Goal: Check status

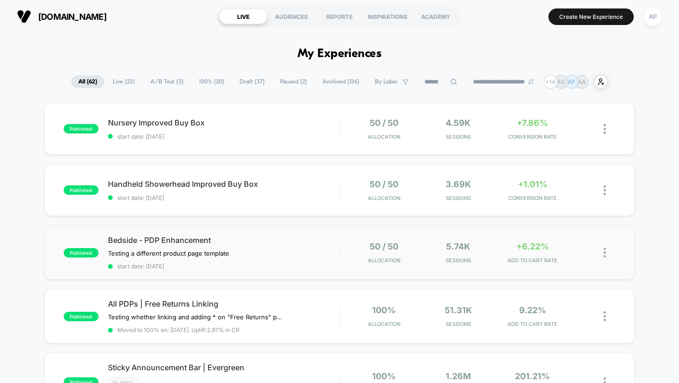
click at [605, 254] on img at bounding box center [605, 253] width 2 height 10
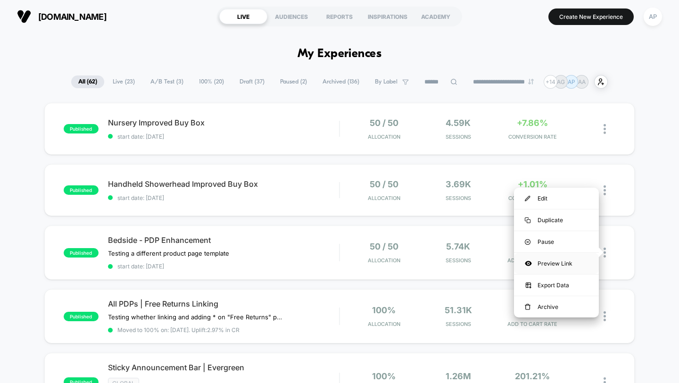
click at [556, 267] on div "Preview Link" at bounding box center [556, 263] width 85 height 21
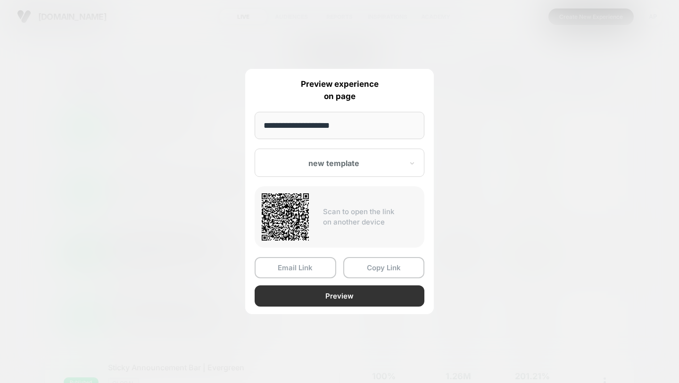
click at [336, 295] on button "Preview" at bounding box center [340, 295] width 170 height 21
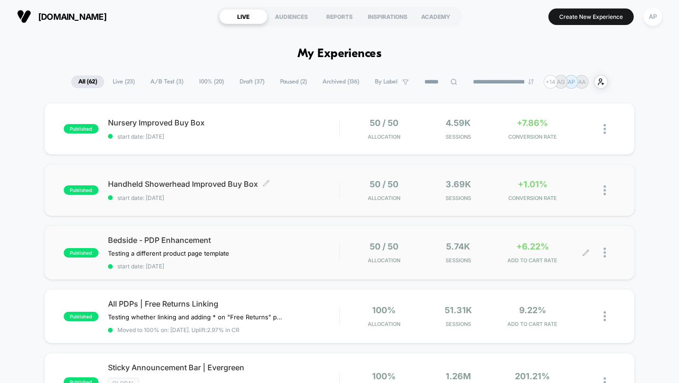
click at [322, 196] on span "start date: [DATE]" at bounding box center [224, 197] width 232 height 7
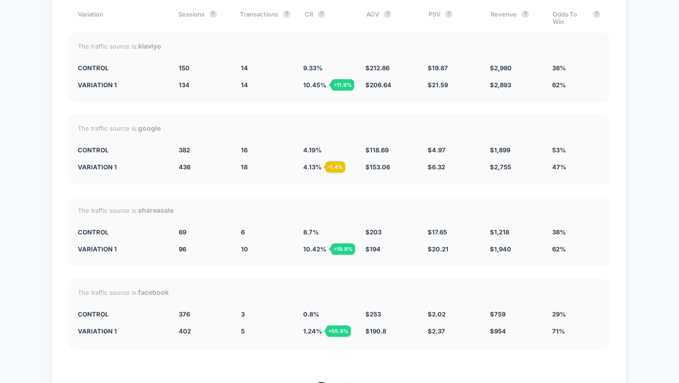
scroll to position [2909, 0]
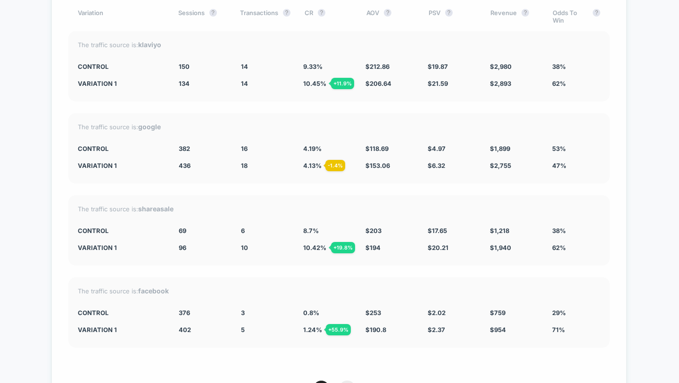
click at [346, 381] on span "2" at bounding box center [347, 389] width 17 height 17
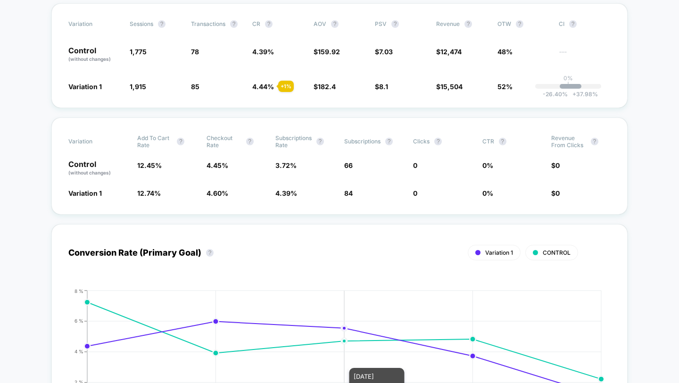
scroll to position [0, 0]
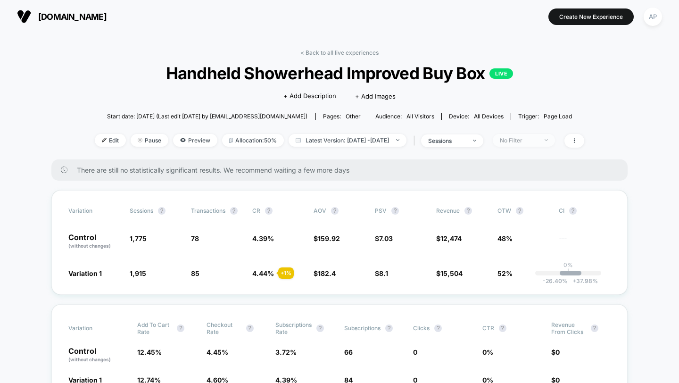
click at [538, 143] on div "No Filter" at bounding box center [519, 140] width 38 height 7
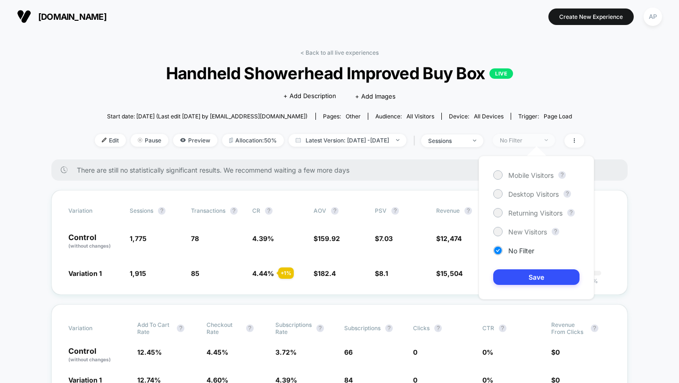
click at [538, 143] on div "No Filter" at bounding box center [519, 140] width 38 height 7
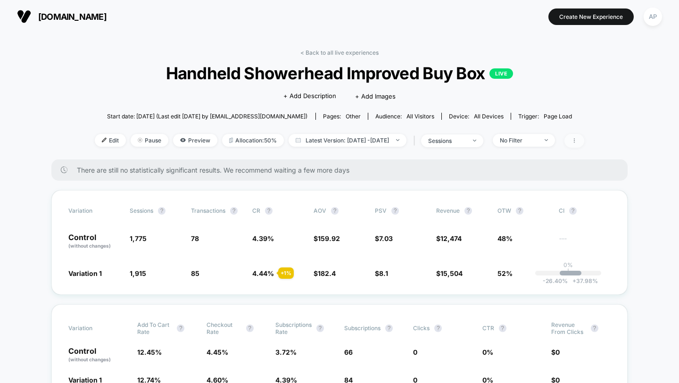
click at [583, 141] on span at bounding box center [575, 141] width 20 height 14
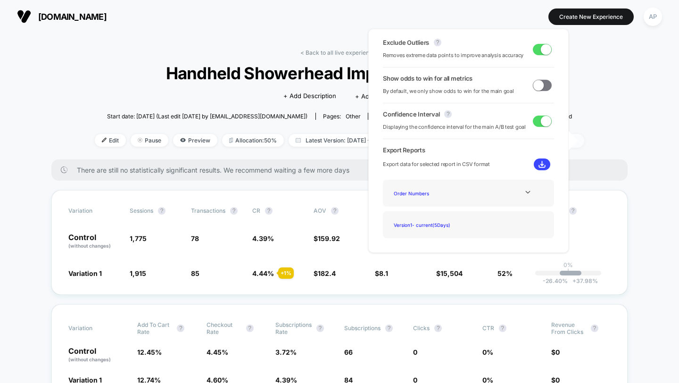
click at [583, 141] on span at bounding box center [575, 141] width 20 height 14
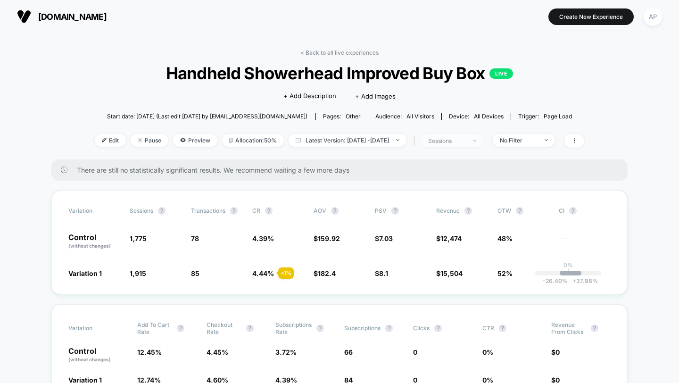
click at [466, 143] on div "sessions" at bounding box center [447, 140] width 38 height 7
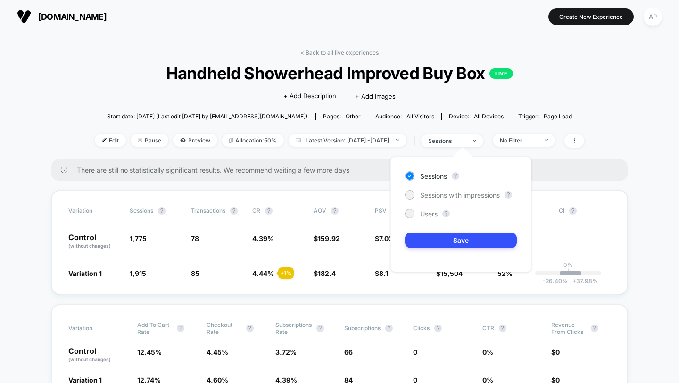
click at [452, 189] on div "Sessions ? Sessions with impressions ? Users ? Save" at bounding box center [461, 215] width 141 height 116
click at [452, 193] on span "Sessions with impressions" at bounding box center [460, 195] width 80 height 8
click at [454, 237] on button "Save" at bounding box center [461, 241] width 112 height 16
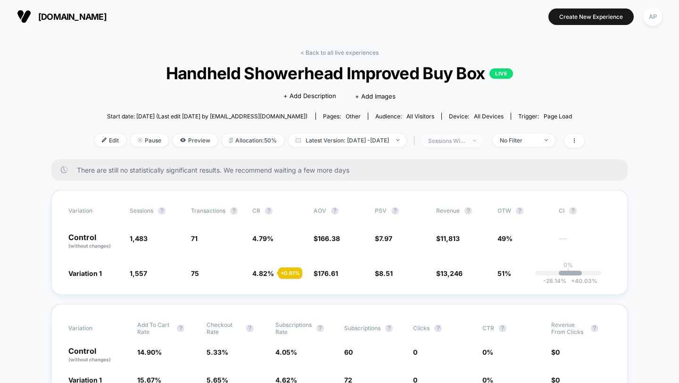
click at [483, 142] on span "sessions with impression" at bounding box center [452, 140] width 62 height 13
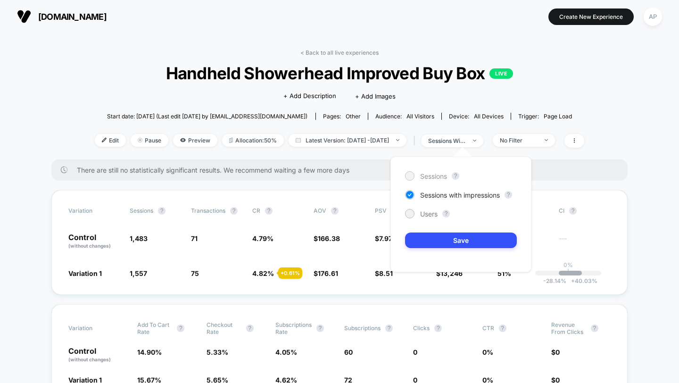
click at [434, 178] on span "Sessions" at bounding box center [433, 176] width 27 height 8
click at [465, 236] on button "Save" at bounding box center [461, 241] width 112 height 16
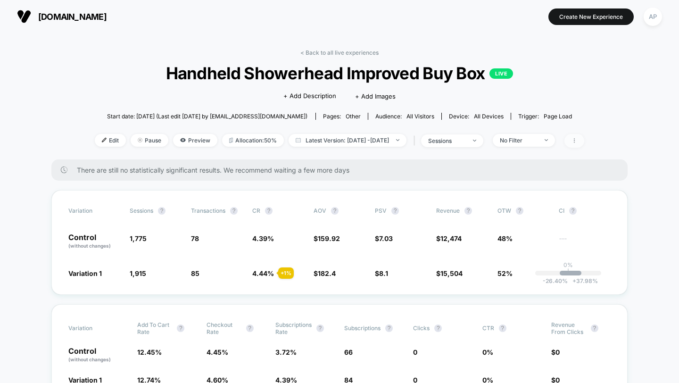
click at [585, 136] on span at bounding box center [575, 141] width 20 height 14
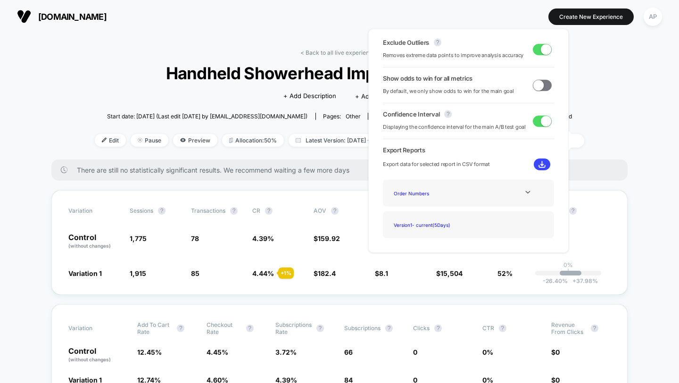
click at [585, 92] on div "< Back to all live experiences Handheld Showerhead Improved Buy Box LIVE Click …" at bounding box center [340, 104] width 490 height 110
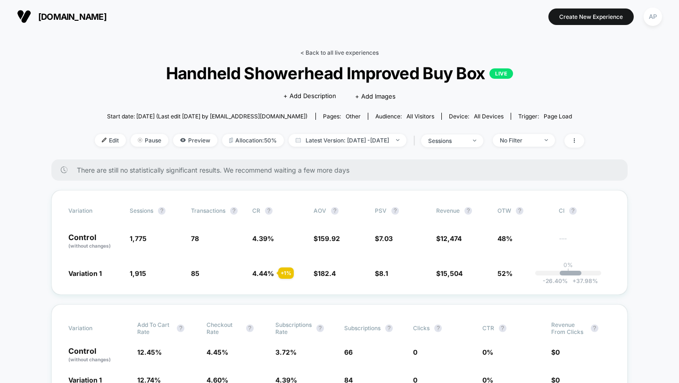
click at [364, 54] on link "< Back to all live experiences" at bounding box center [340, 52] width 78 height 7
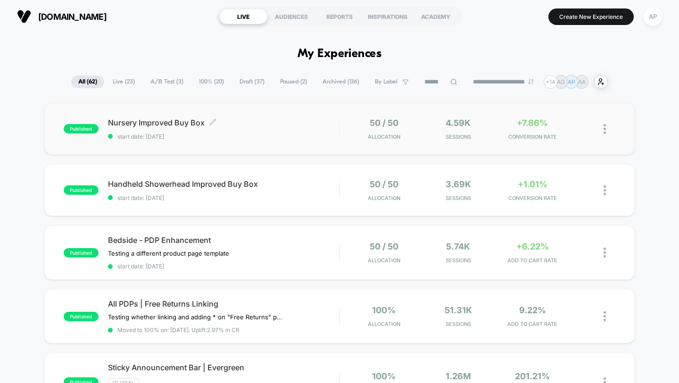
click at [317, 138] on span "start date: [DATE]" at bounding box center [224, 136] width 232 height 7
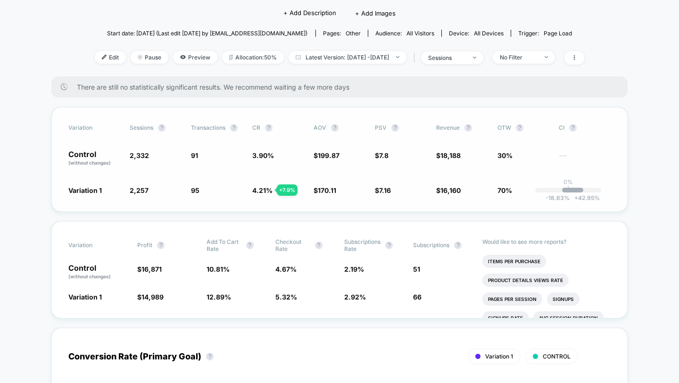
scroll to position [79, 0]
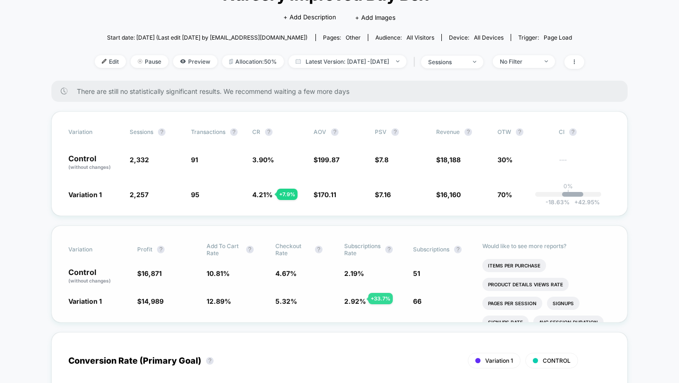
click at [357, 299] on span "2.92 %" at bounding box center [355, 301] width 22 height 8
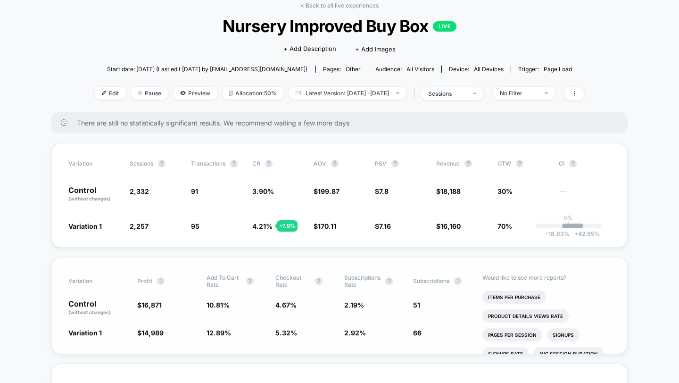
scroll to position [0, 0]
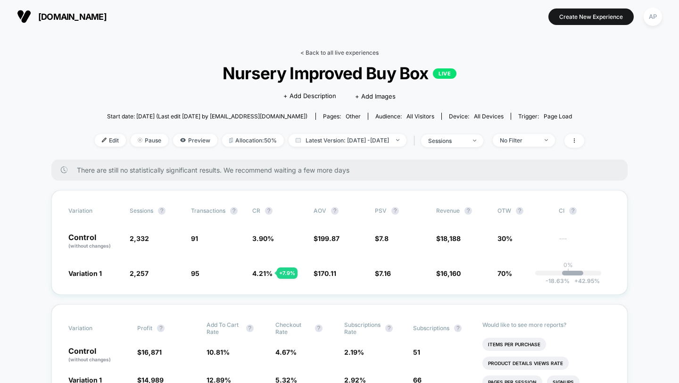
click at [353, 54] on link "< Back to all live experiences" at bounding box center [340, 52] width 78 height 7
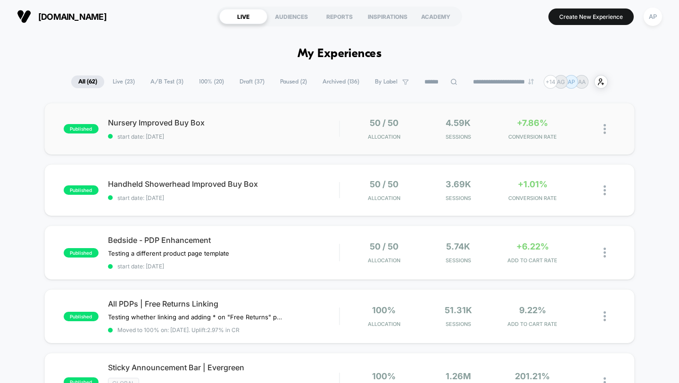
click at [296, 151] on div "published Nursery Improved Buy Box start date: [DATE] 50 / 50 Allocation 4.59k …" at bounding box center [339, 129] width 591 height 52
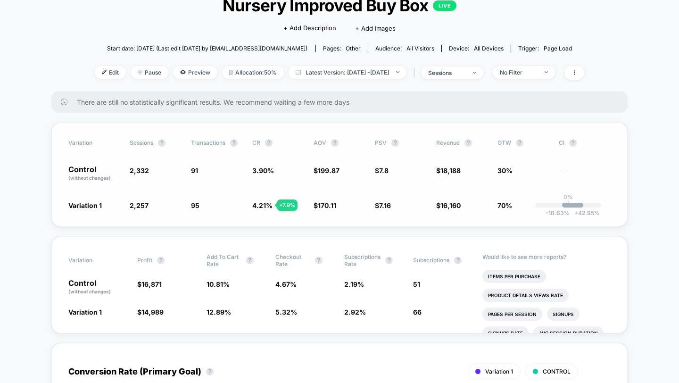
scroll to position [71, 0]
